Goal: Communication & Community: Ask a question

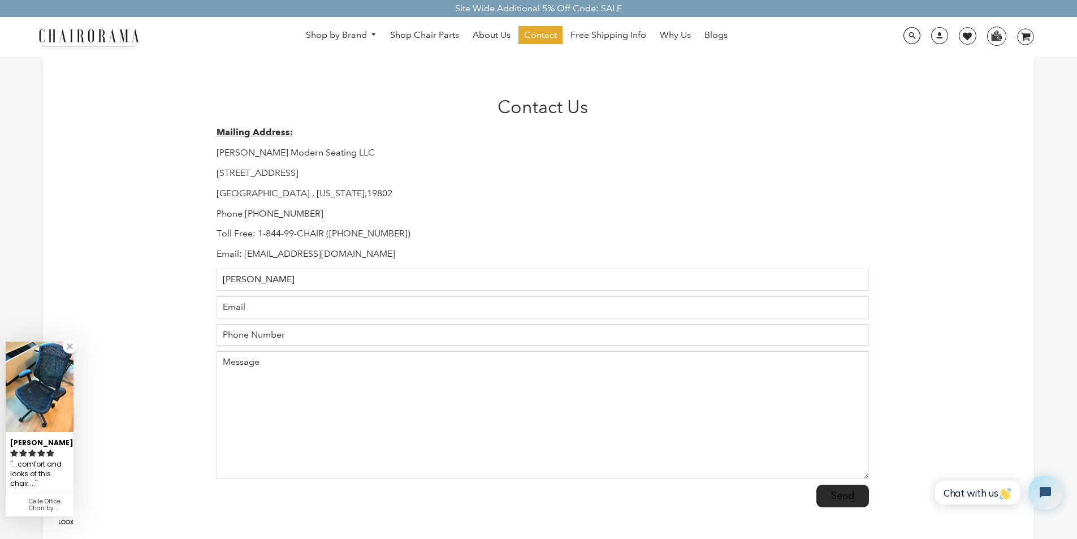
type input "[PERSON_NAME]"
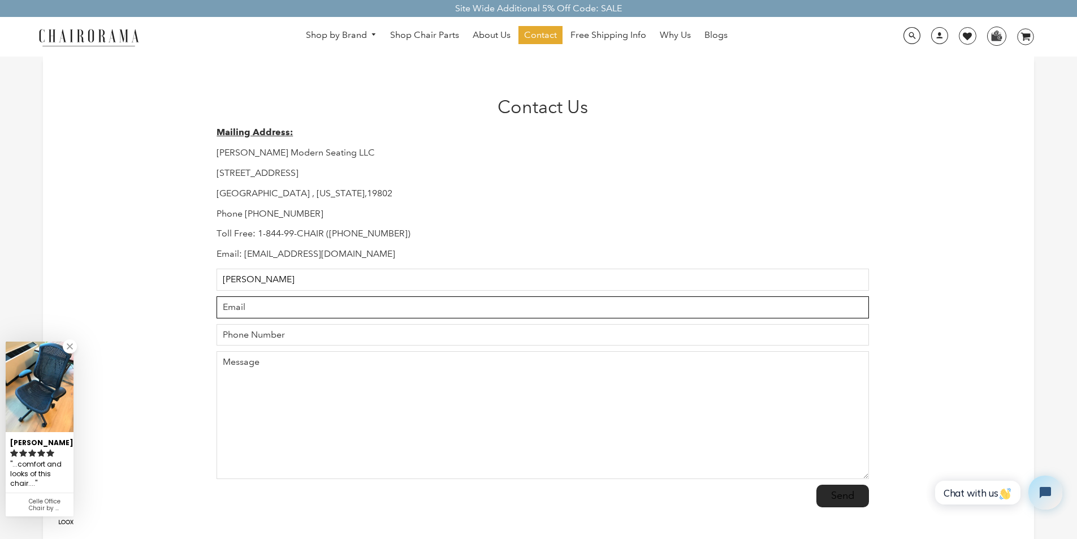
click at [284, 300] on input "Email" at bounding box center [542, 307] width 652 height 22
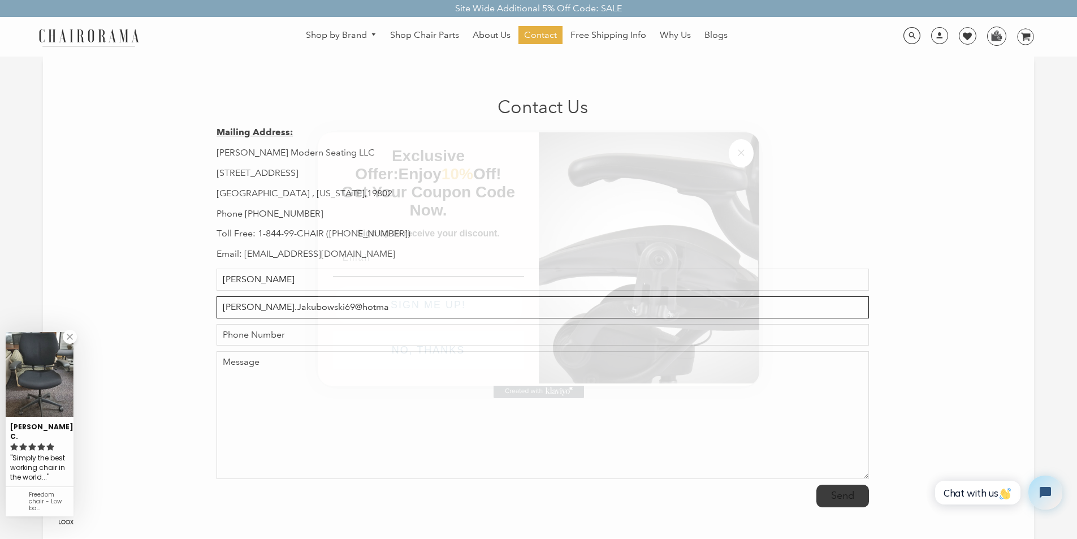
type input "[PERSON_NAME].Jakubowski69@hotmai"
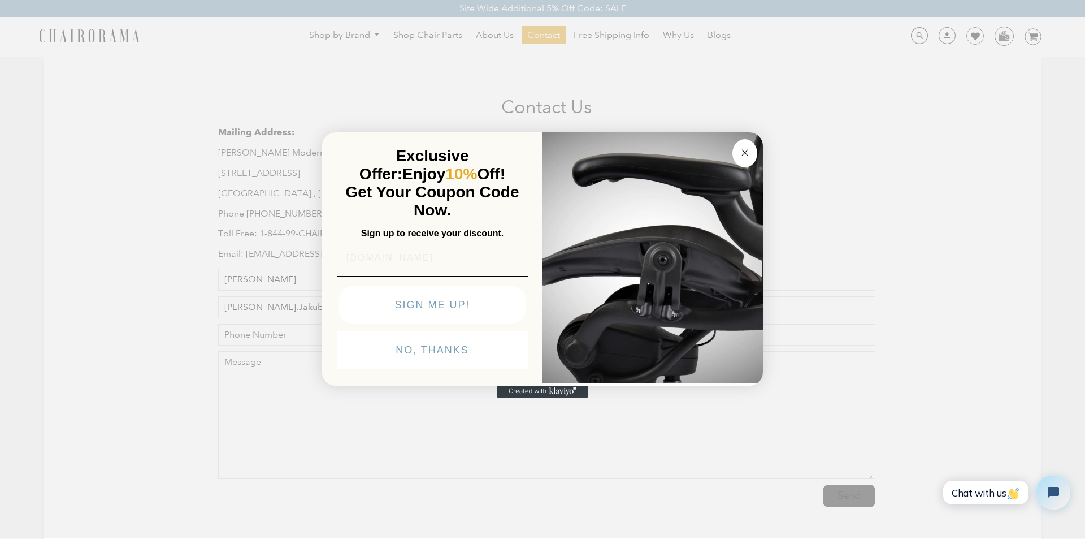
click at [344, 276] on img "POPUP Form" at bounding box center [432, 276] width 191 height 1
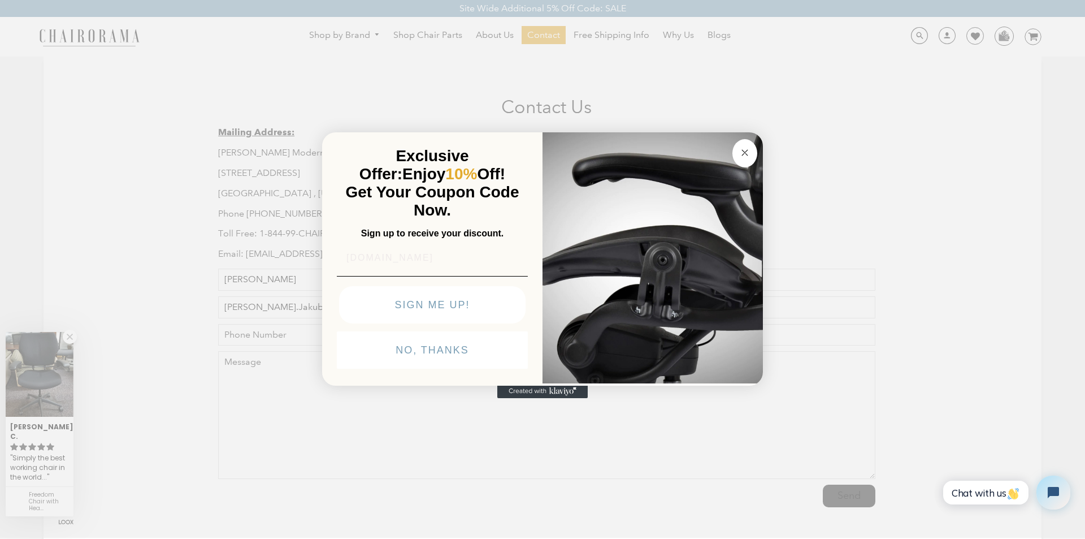
click at [322, 366] on form "Exclusive Offer: Enjoy 10% Off! Get Your Coupon Code Now. Sign up to receive yo…" at bounding box center [542, 258] width 441 height 253
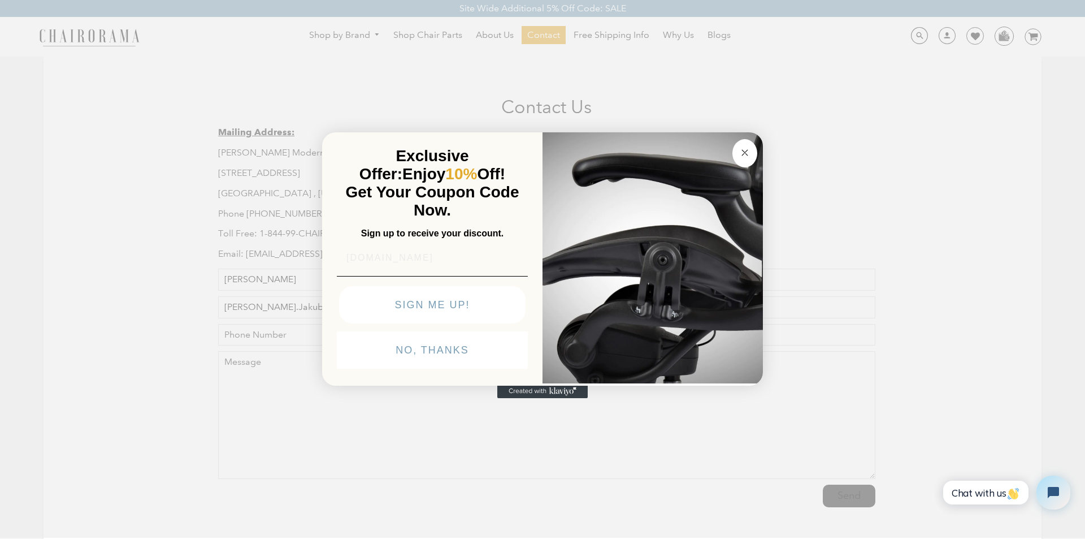
click at [328, 364] on form "Exclusive Offer: Enjoy 10% Off! Get Your Coupon Code Now. Sign up to receive yo…" at bounding box center [542, 258] width 441 height 253
click at [361, 246] on input "[DOMAIN_NAME]" at bounding box center [432, 257] width 191 height 23
type input "[EMAIL_ADDRESS]"
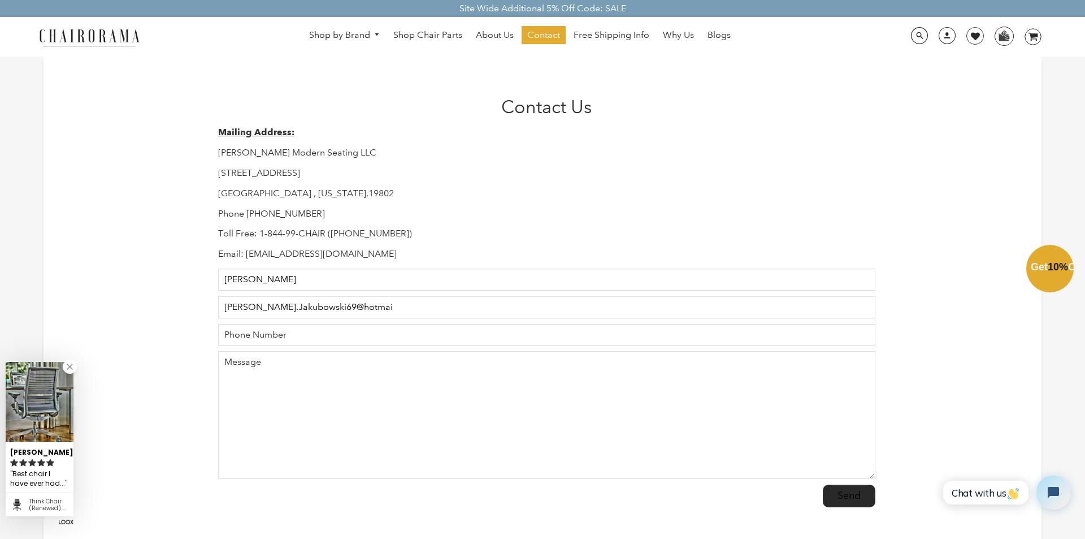
click at [830, 487] on div "Close dialog Exclusive Offer: Enjoy 10% Off! Get Your Coupon Code Now. Sign up …" at bounding box center [542, 268] width 1085 height 539
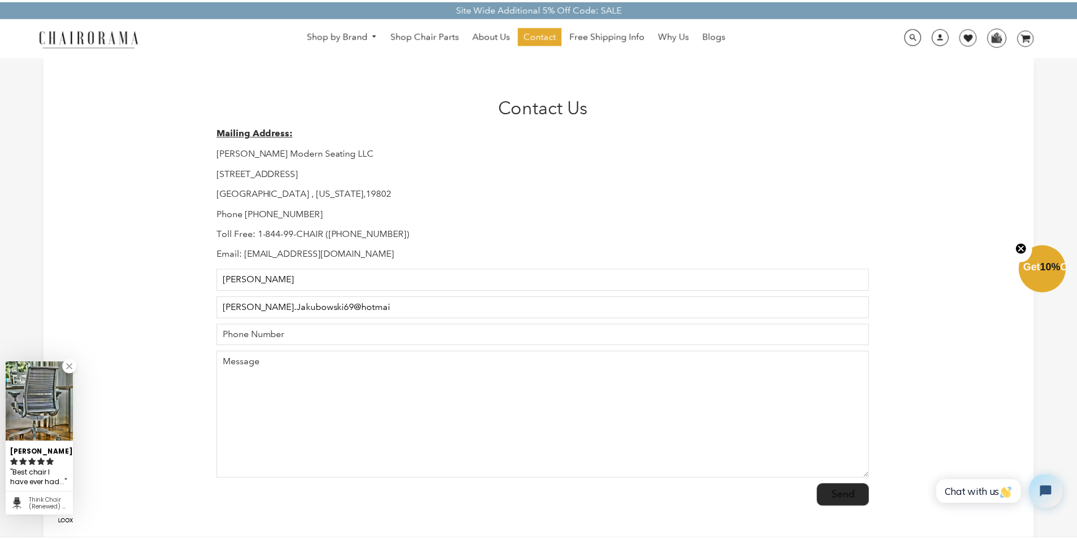
scroll to position [0, 0]
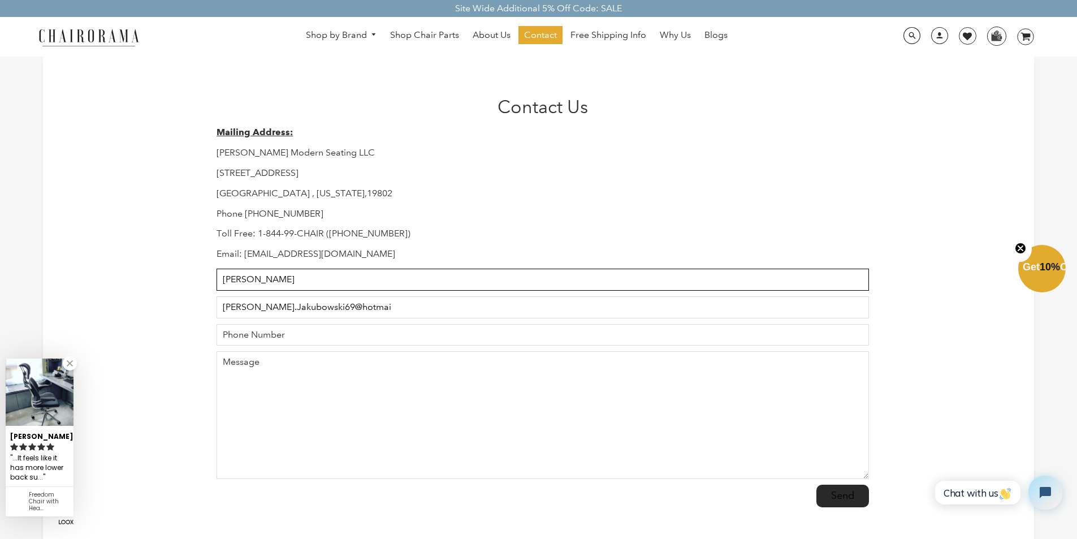
click at [305, 272] on input "[PERSON_NAME]" at bounding box center [542, 279] width 652 height 22
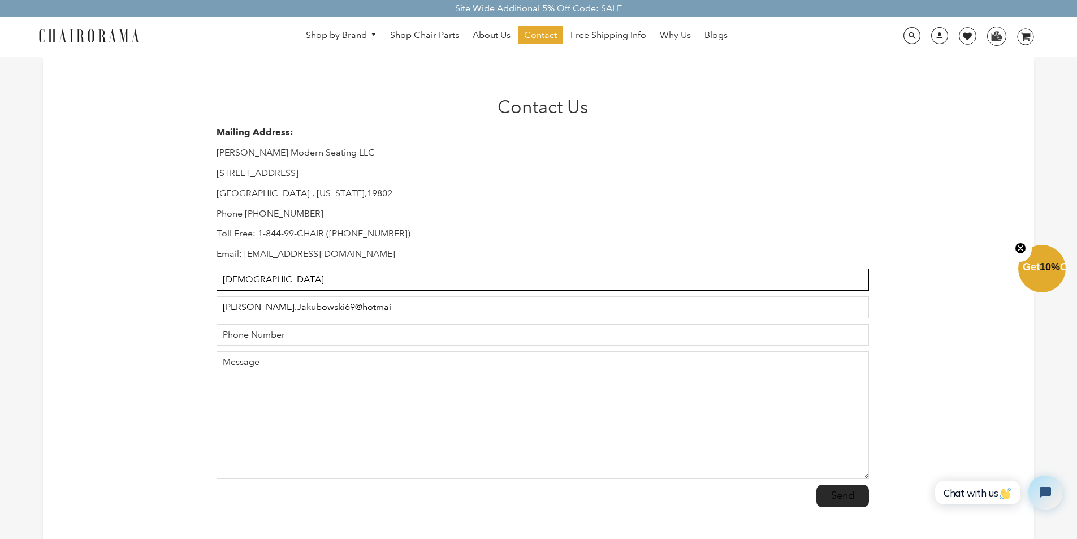
type input "[DEMOGRAPHIC_DATA]"
click at [309, 298] on input "[PERSON_NAME].Jakubowski69@hotmai" at bounding box center [542, 307] width 652 height 22
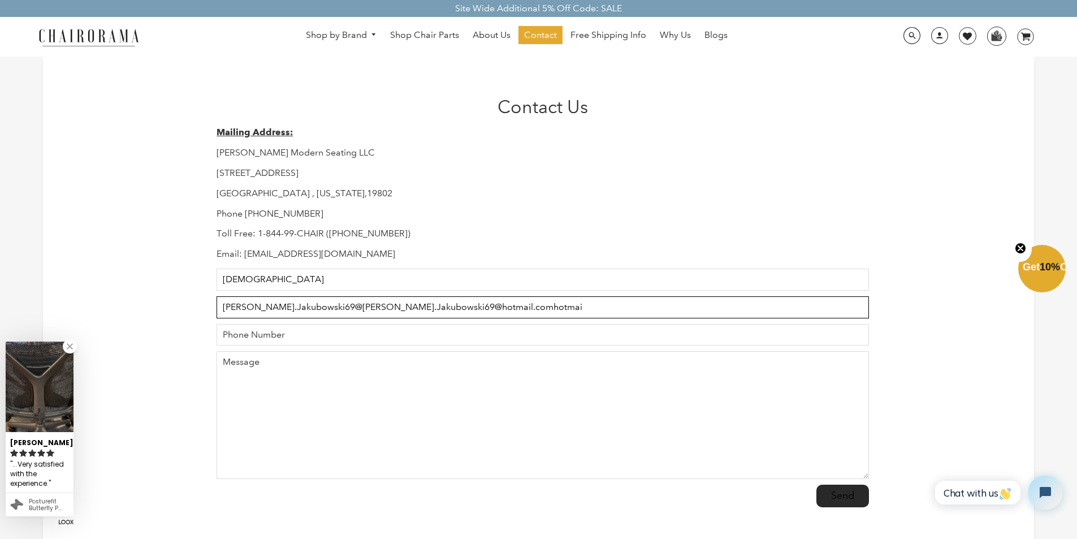
type input "[PERSON_NAME].Jakubowski69@[PERSON_NAME].Jakubowski69@hotmail.comhotmai"
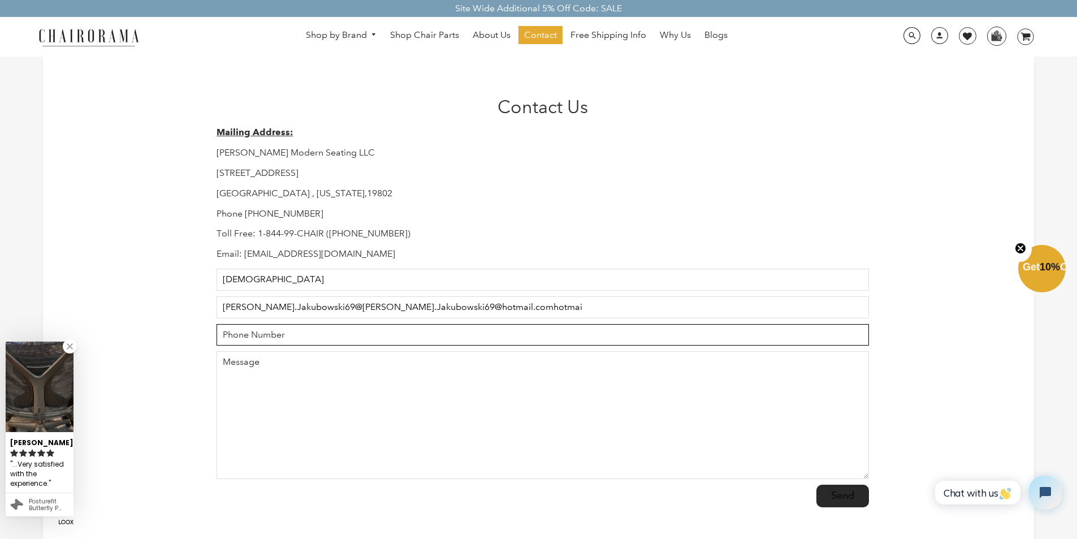
click at [287, 327] on input "Phone Number" at bounding box center [542, 335] width 652 height 22
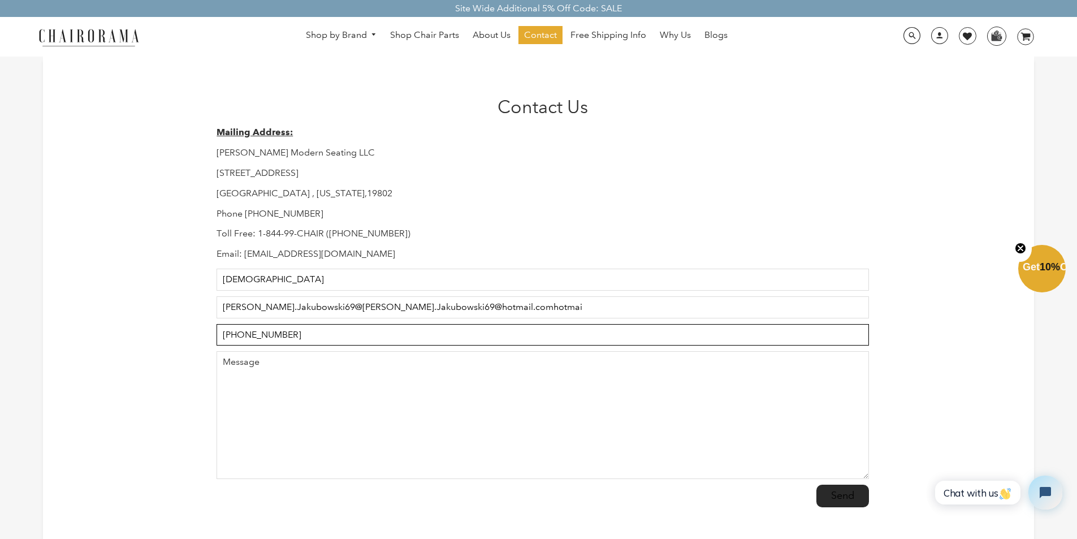
type input "[PHONE_NUMBER]"
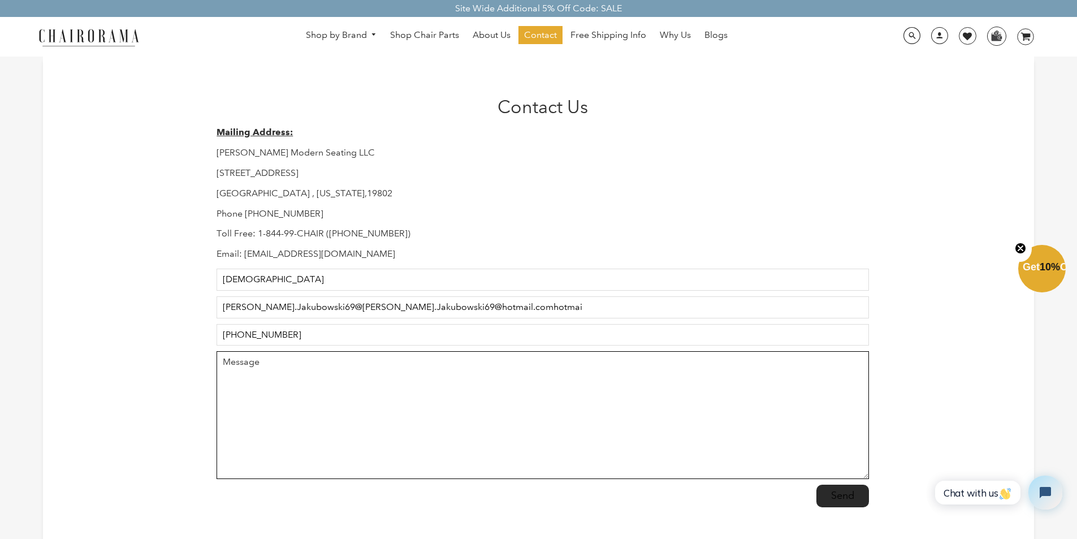
click at [326, 375] on textarea "Message" at bounding box center [542, 415] width 652 height 128
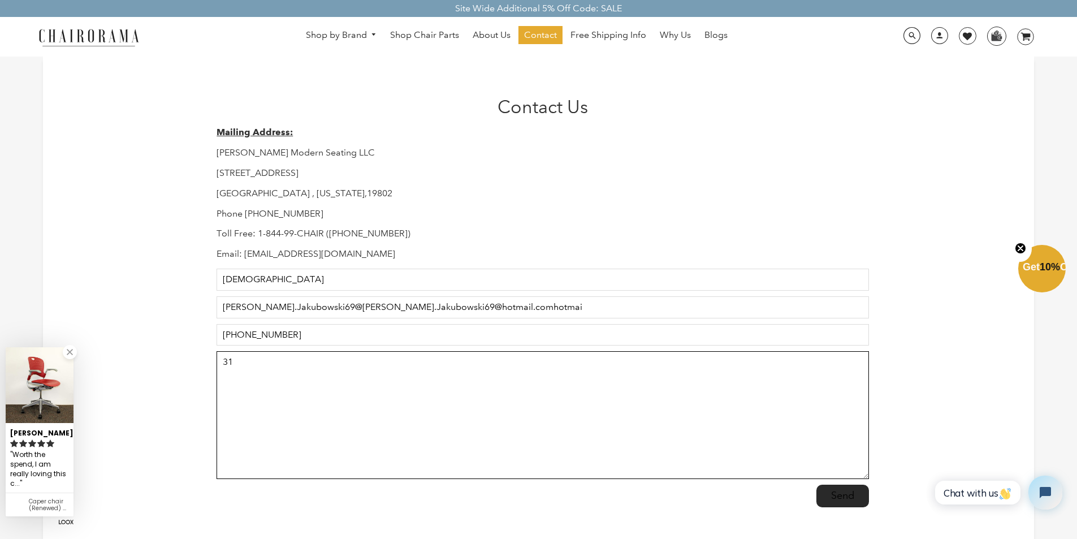
type textarea "31"
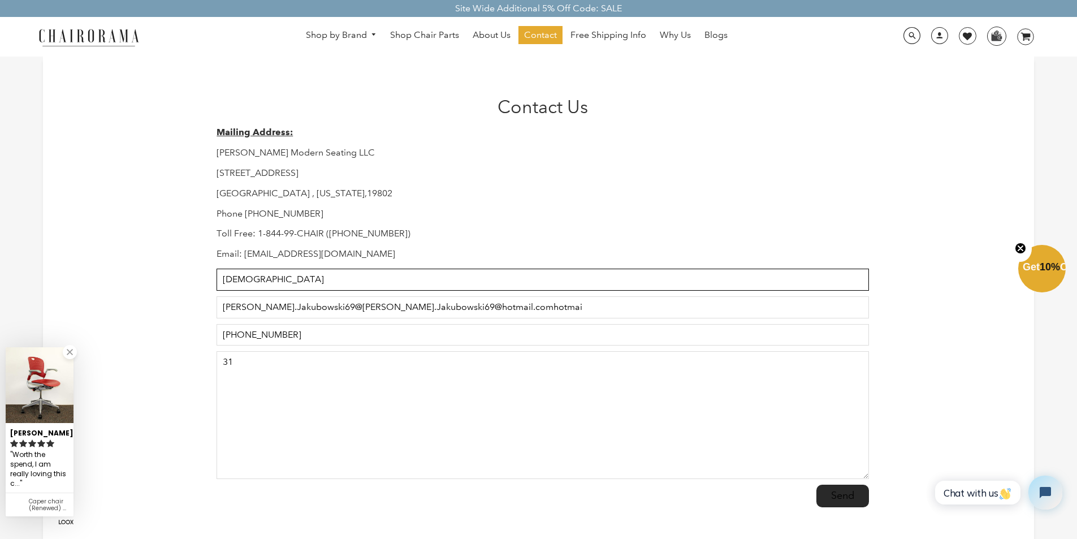
click at [315, 272] on input "[DEMOGRAPHIC_DATA]" at bounding box center [542, 279] width 652 height 22
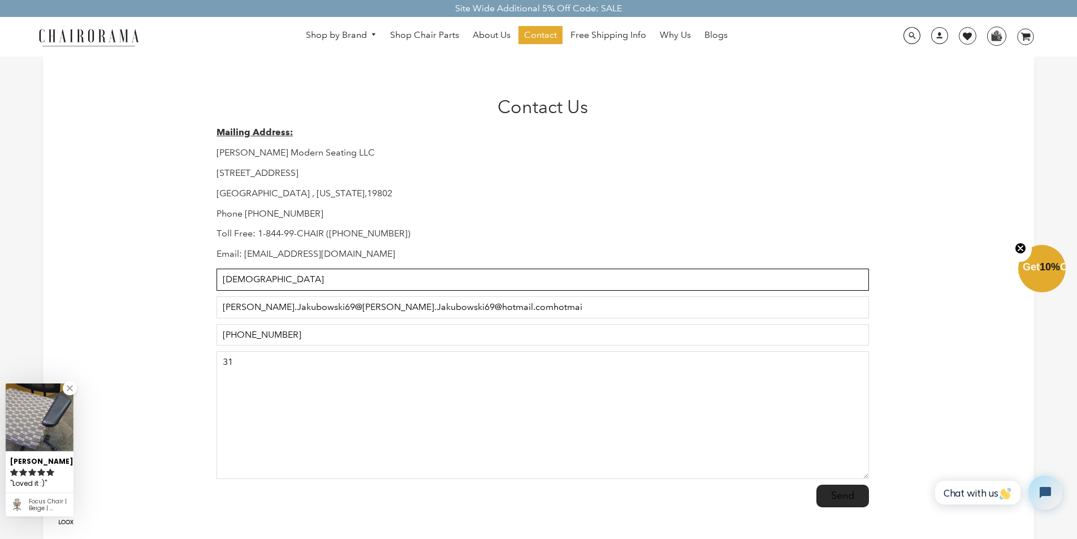
type input "[DEMOGRAPHIC_DATA]"
click at [297, 299] on input "[PERSON_NAME].Jakubowski69@[PERSON_NAME].Jakubowski69@hotmail.comhotmai" at bounding box center [542, 307] width 652 height 22
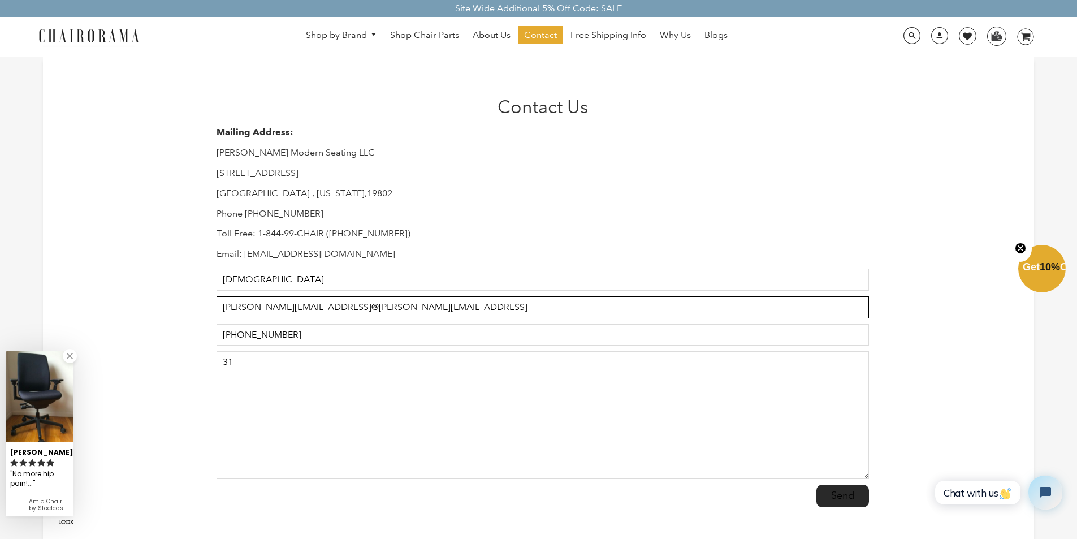
type input "[PERSON_NAME][EMAIL_ADDRESS]@[PERSON_NAME][EMAIL_ADDRESS]"
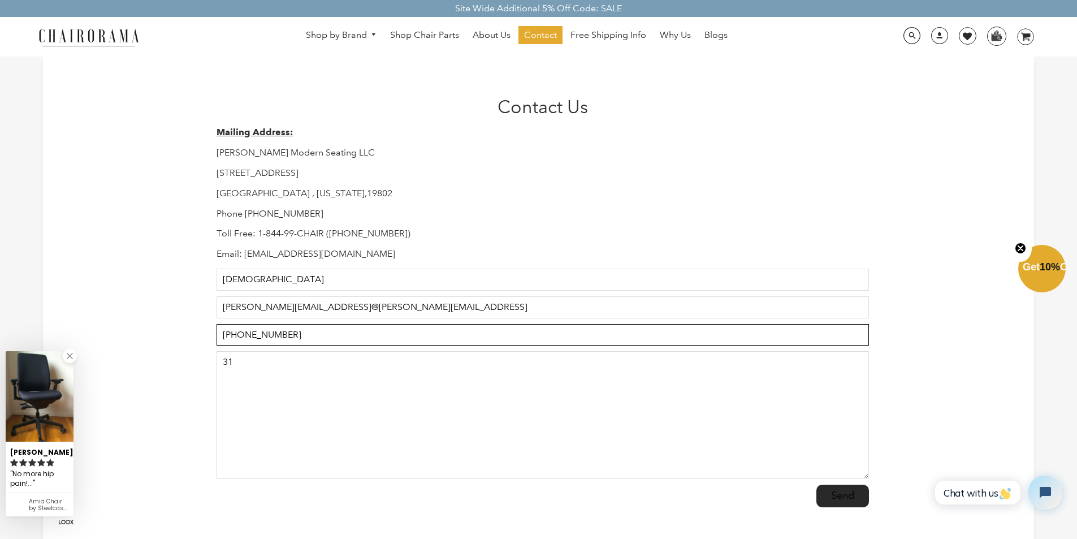
click at [313, 326] on input "[PHONE_NUMBER]" at bounding box center [542, 335] width 652 height 22
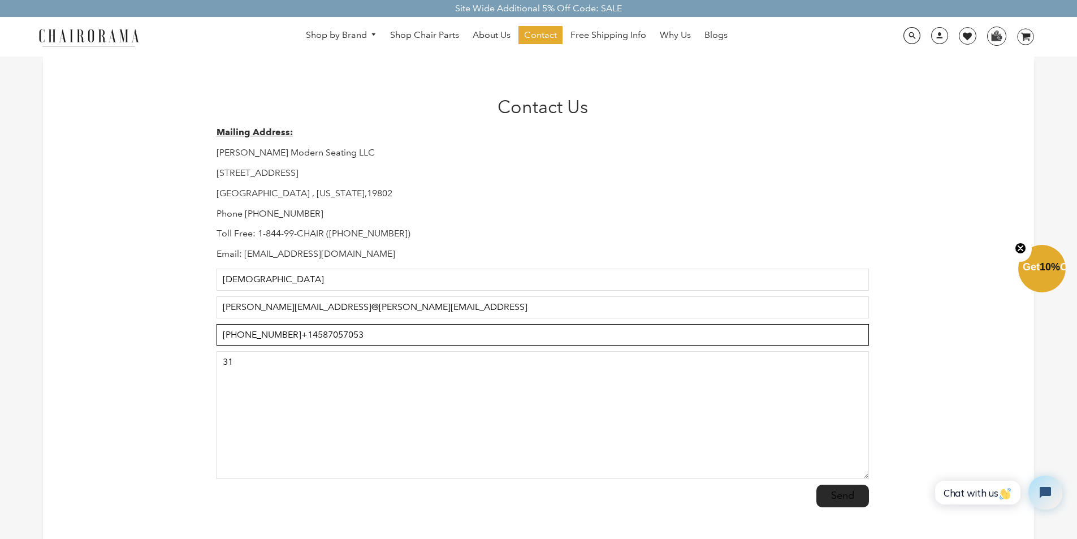
type input "[PHONE_NUMBER]+14587057053"
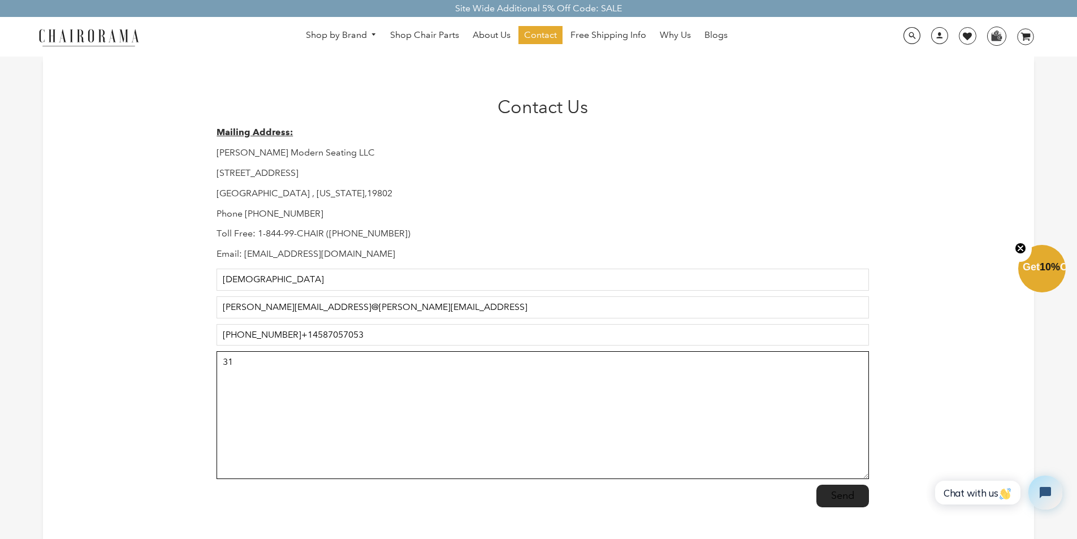
click at [313, 367] on textarea "31" at bounding box center [542, 415] width 652 height 128
type textarea "3131"
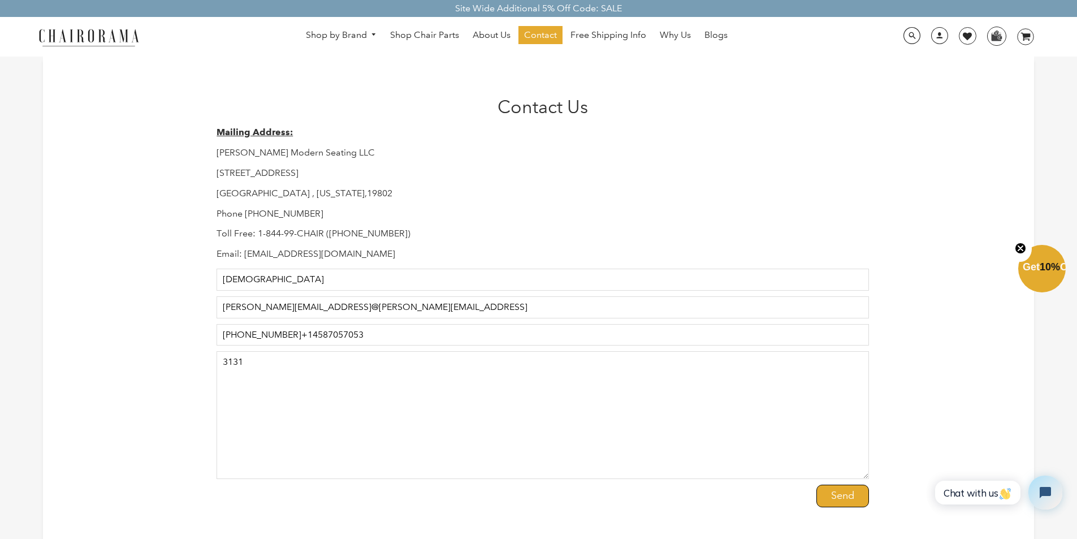
click at [823, 488] on input "Send" at bounding box center [842, 495] width 53 height 23
